Goal: Find specific page/section: Find specific page/section

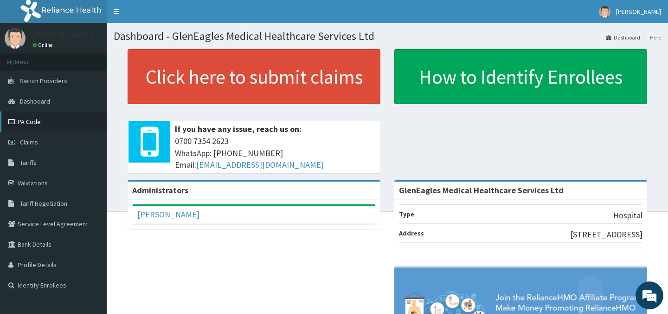
click at [27, 122] on link "PA Code" at bounding box center [53, 121] width 107 height 20
click at [31, 121] on link "PA Code" at bounding box center [53, 121] width 107 height 20
